Goal: Navigation & Orientation: Find specific page/section

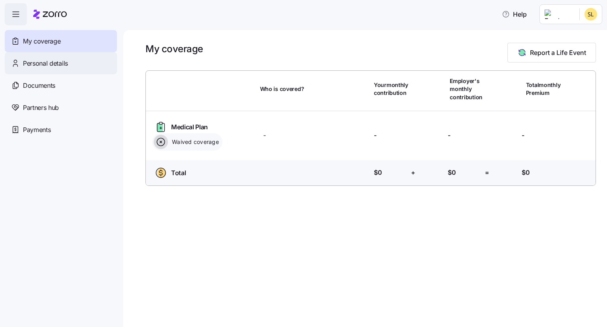
click at [62, 59] on span "Personal details" at bounding box center [45, 64] width 45 height 10
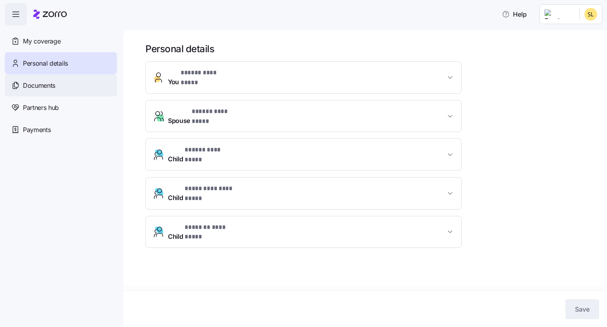
click at [52, 85] on span "Documents" at bounding box center [39, 86] width 32 height 10
